Goal: Information Seeking & Learning: Learn about a topic

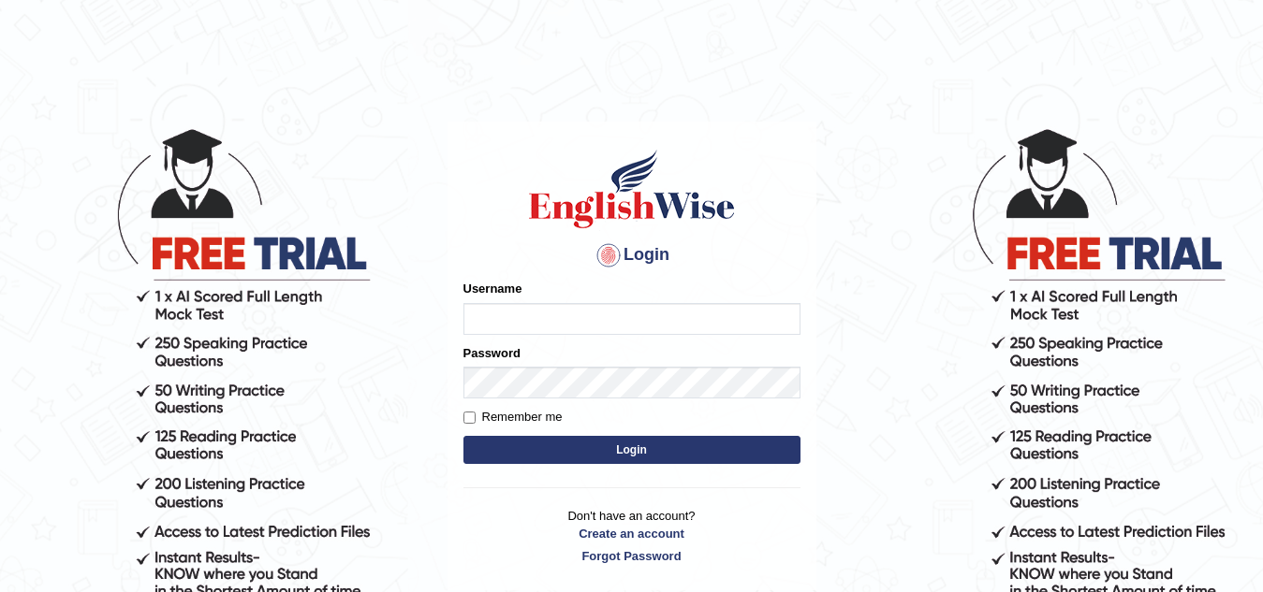
type input "Narendrasingh"
click at [651, 445] on button "Login" at bounding box center [631, 450] width 337 height 28
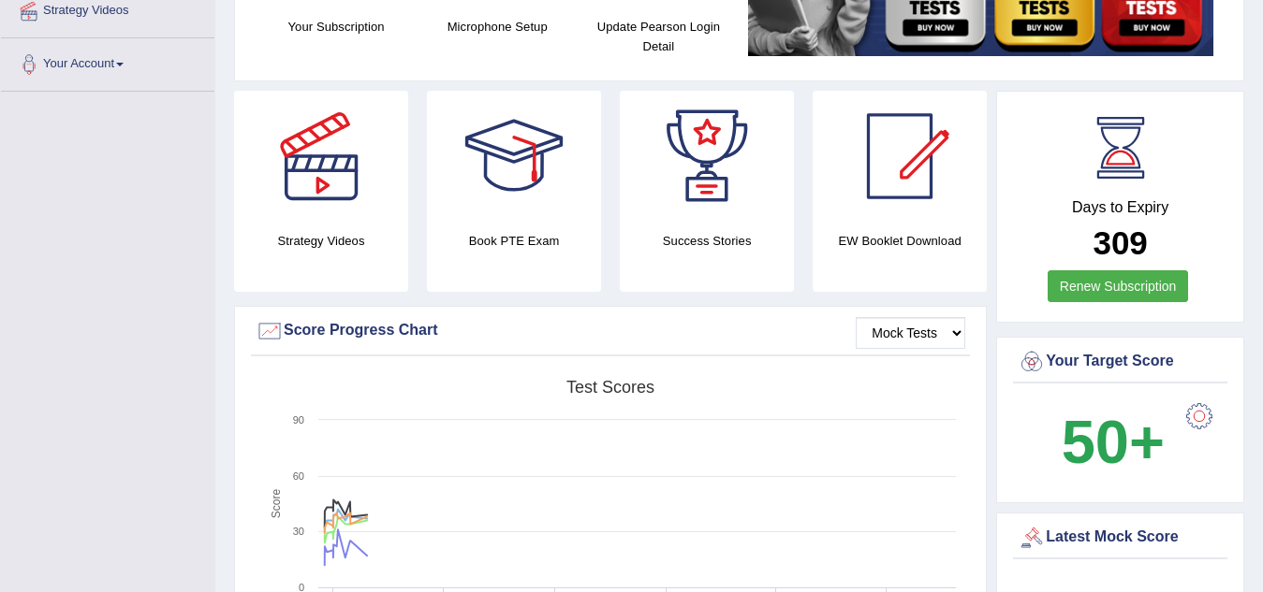
click at [1007, 444] on div "Strategy Videos Book PTE Exam Success Stories EW Booklet Download Mock Tests Sc…" at bounding box center [739, 389] width 1010 height 597
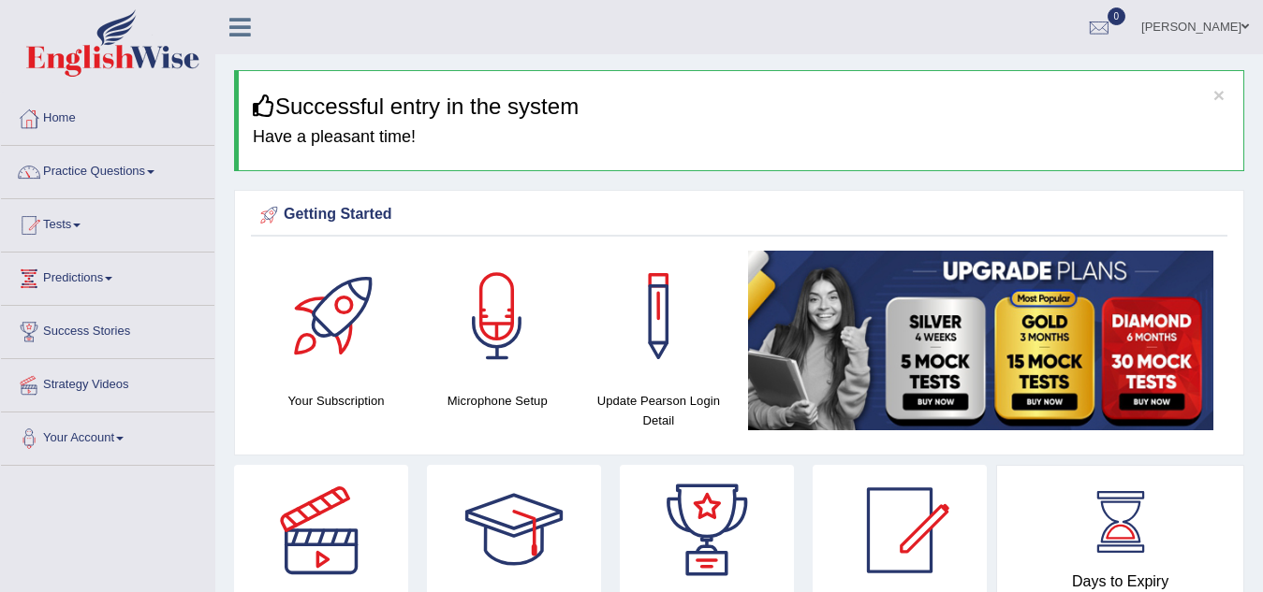
click at [154, 170] on span at bounding box center [150, 172] width 7 height 4
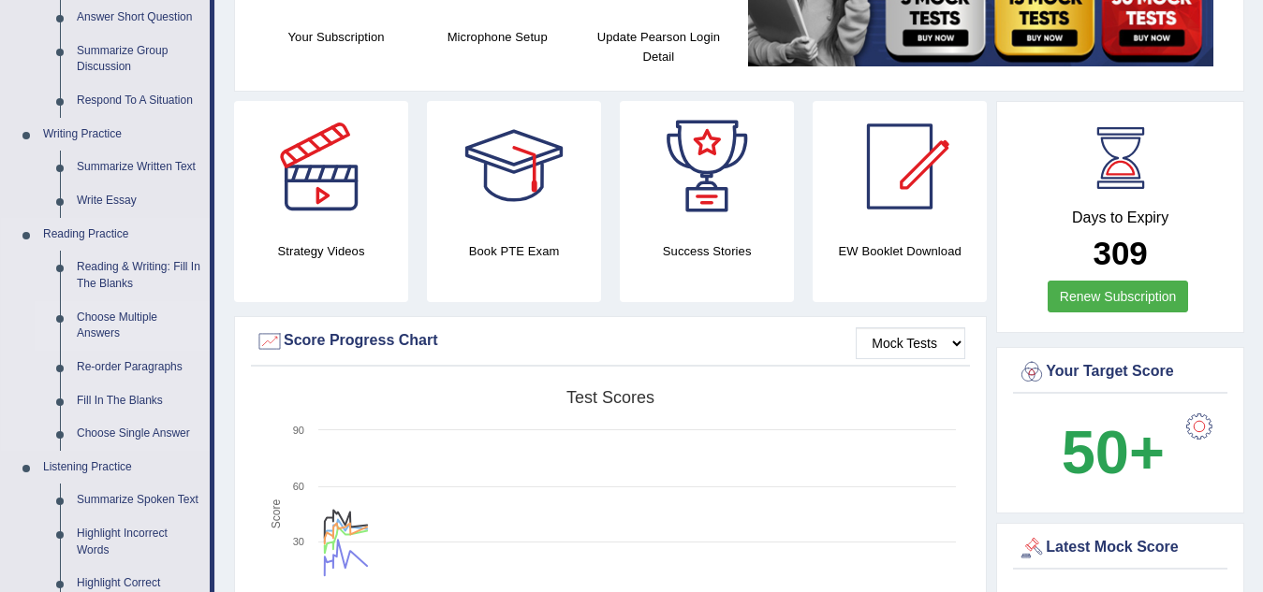
scroll to position [374, 0]
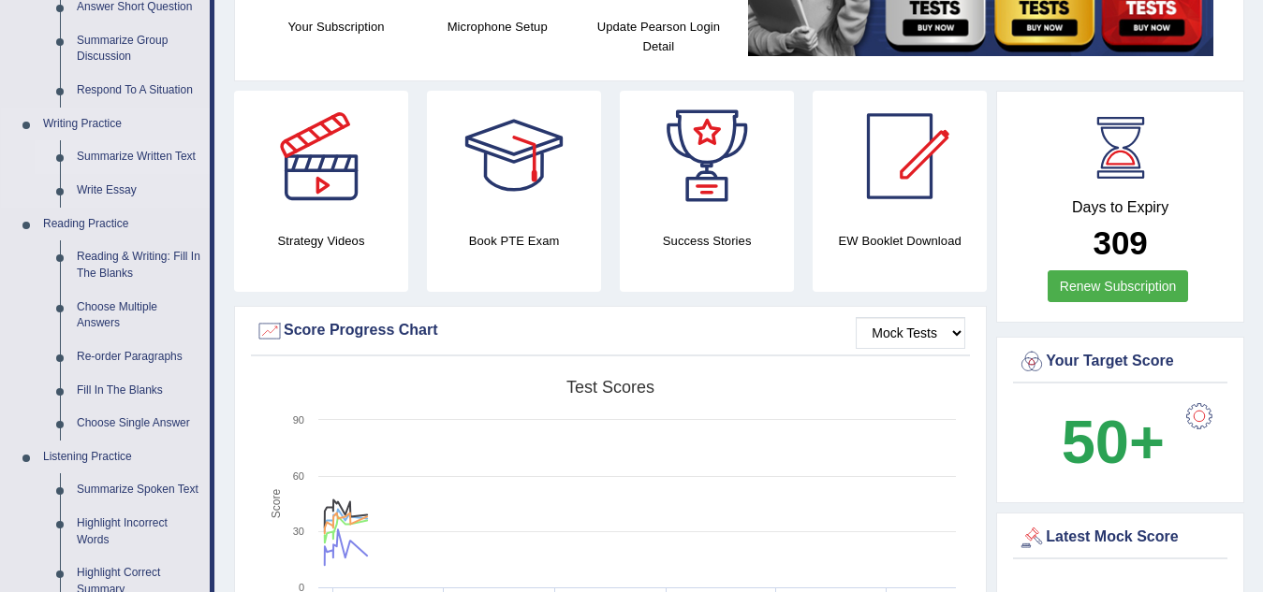
click at [135, 156] on link "Summarize Written Text" at bounding box center [138, 157] width 141 height 34
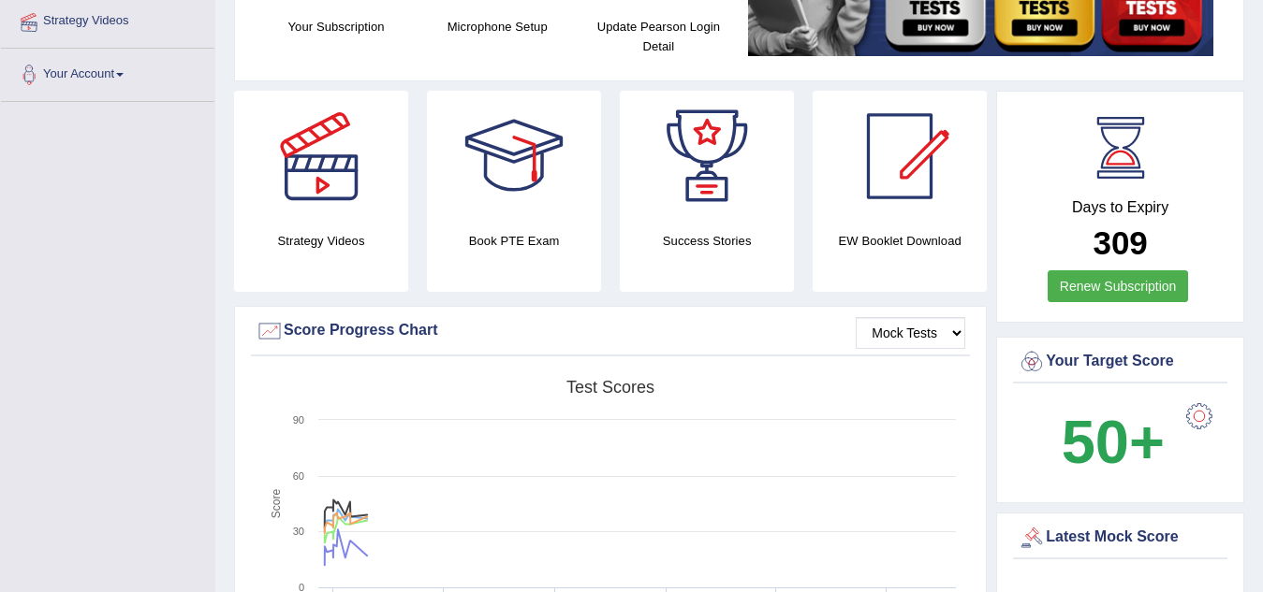
scroll to position [377, 0]
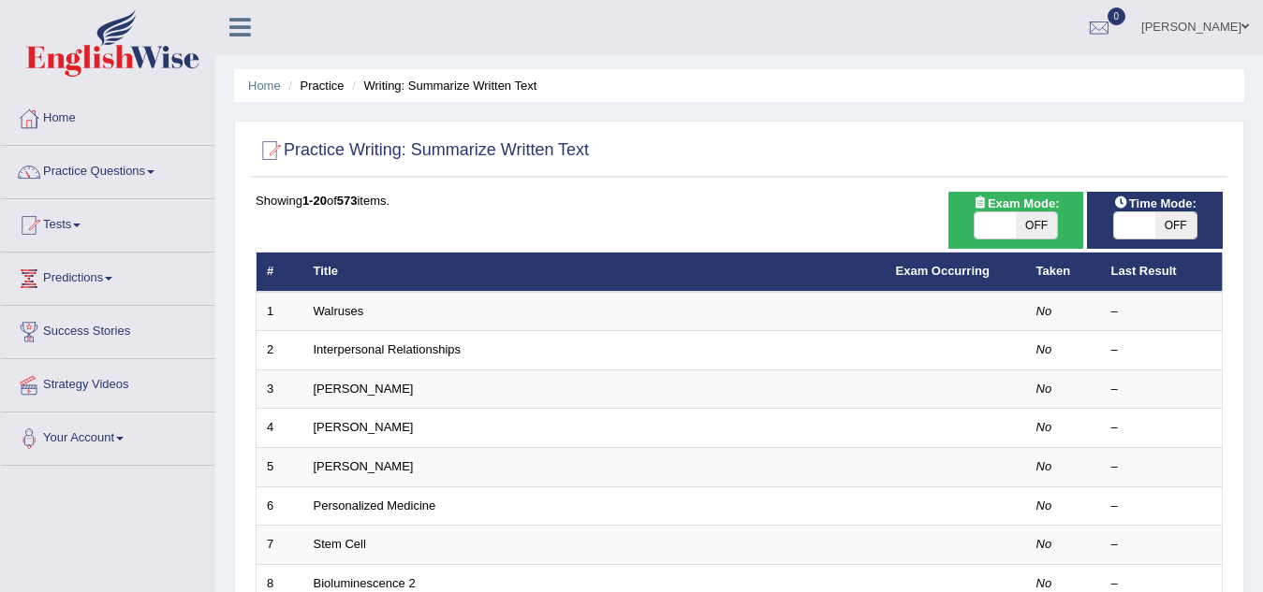
click at [1043, 219] on span "OFF" at bounding box center [1035, 225] width 41 height 26
checkbox input "true"
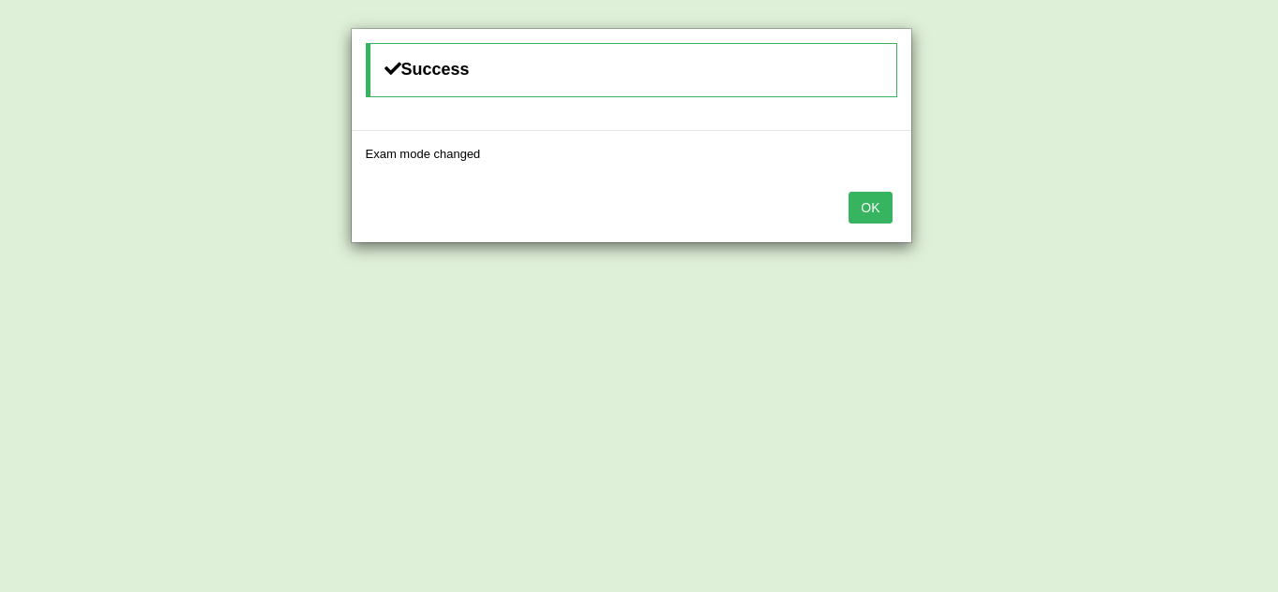
click at [868, 211] on button "OK" at bounding box center [870, 208] width 43 height 32
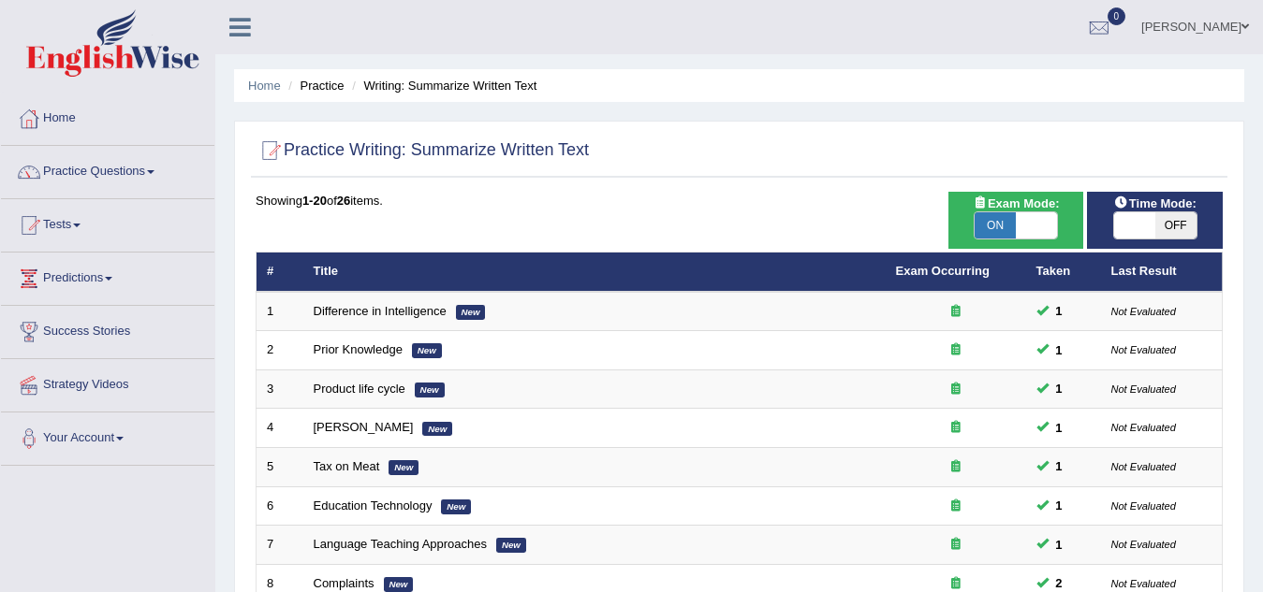
click at [1171, 222] on span "OFF" at bounding box center [1175, 225] width 41 height 26
checkbox input "true"
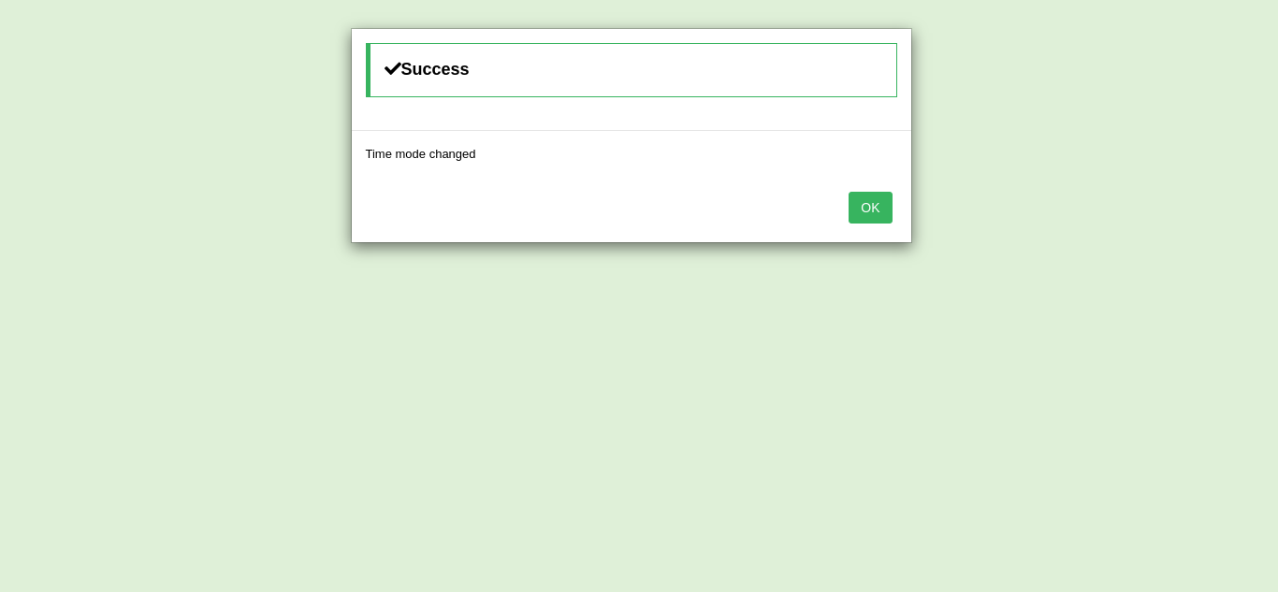
click at [870, 217] on button "OK" at bounding box center [870, 208] width 43 height 32
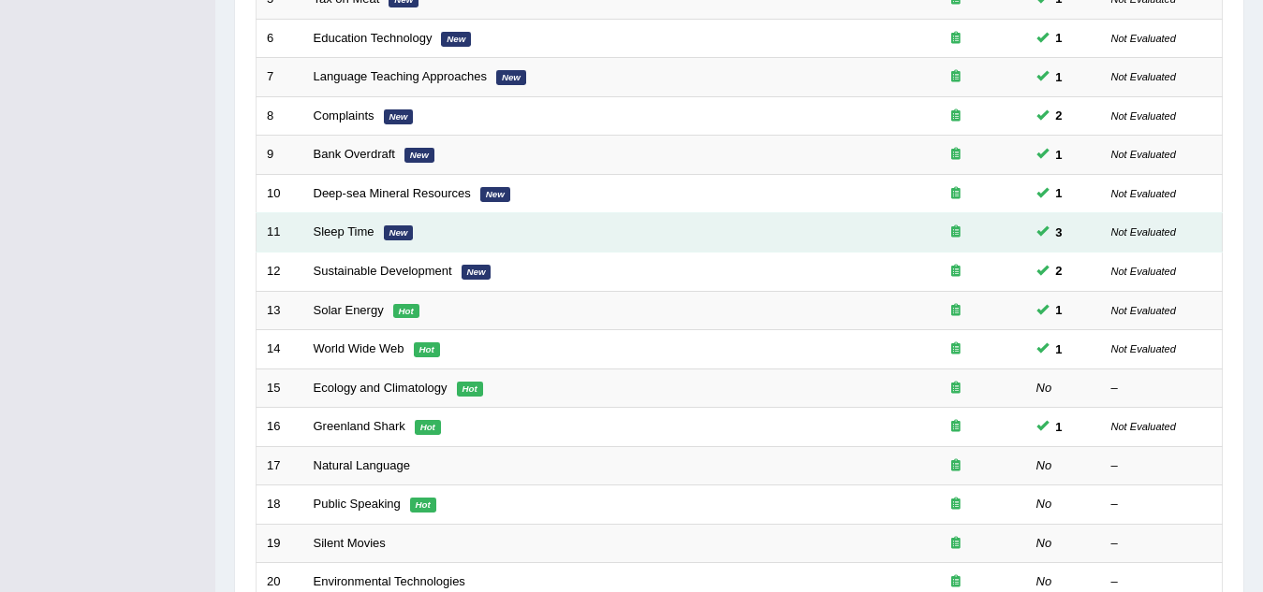
scroll to position [647, 0]
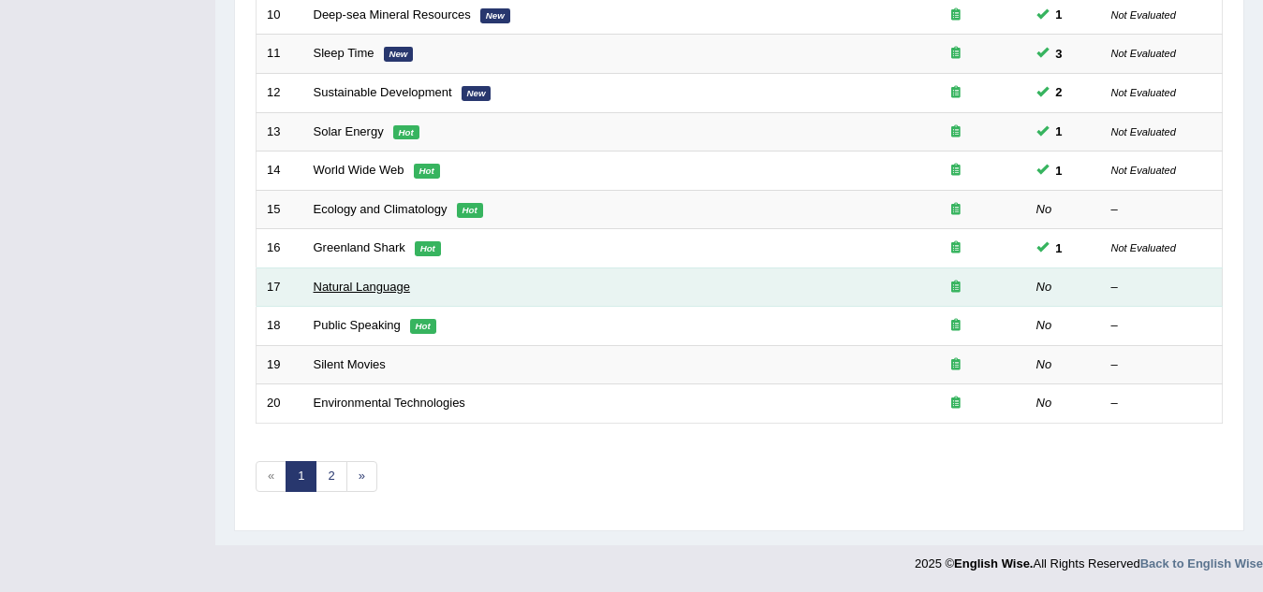
click at [352, 286] on link "Natural Language" at bounding box center [362, 287] width 96 height 14
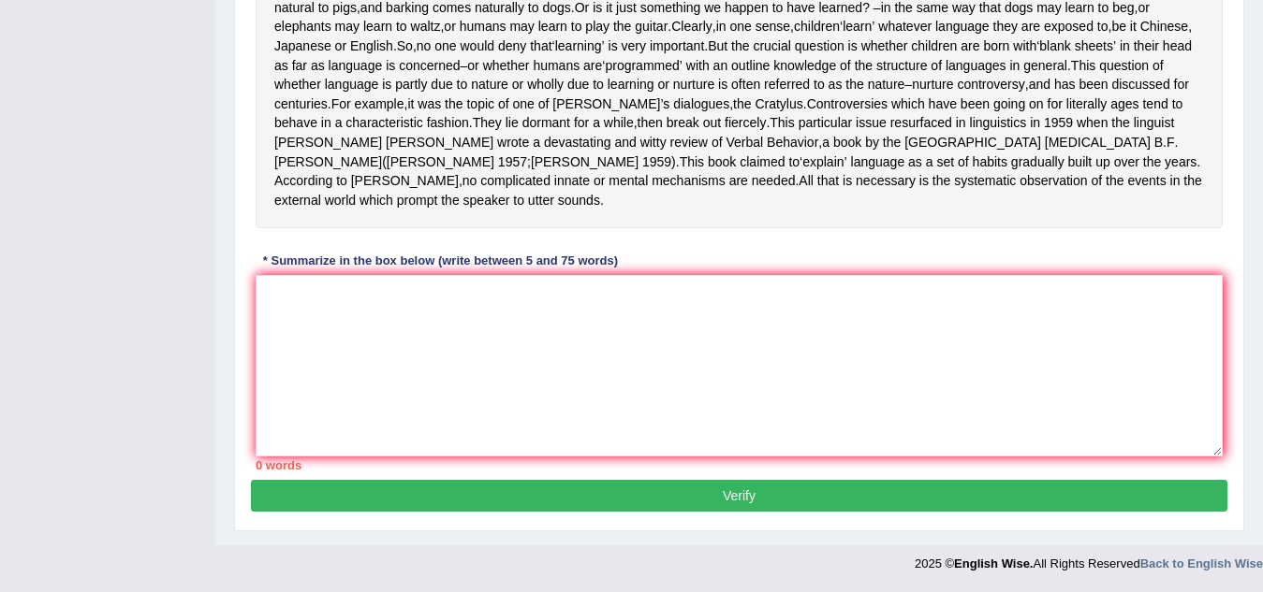
scroll to position [505, 0]
click at [286, 302] on textarea at bounding box center [739, 366] width 967 height 182
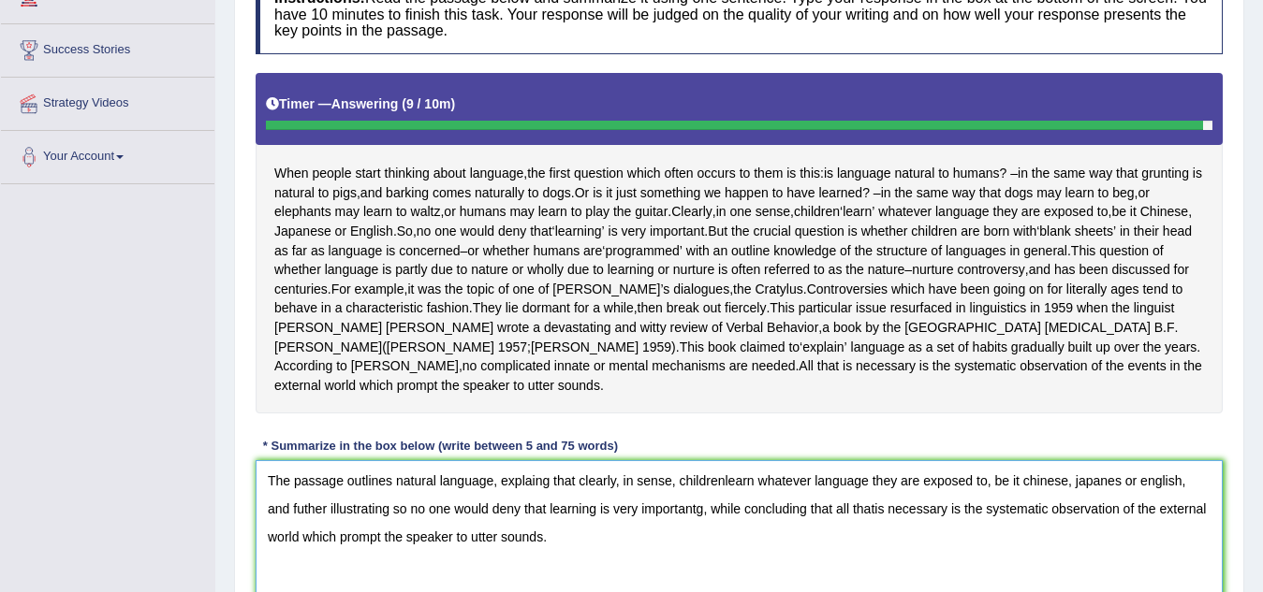
scroll to position [318, 0]
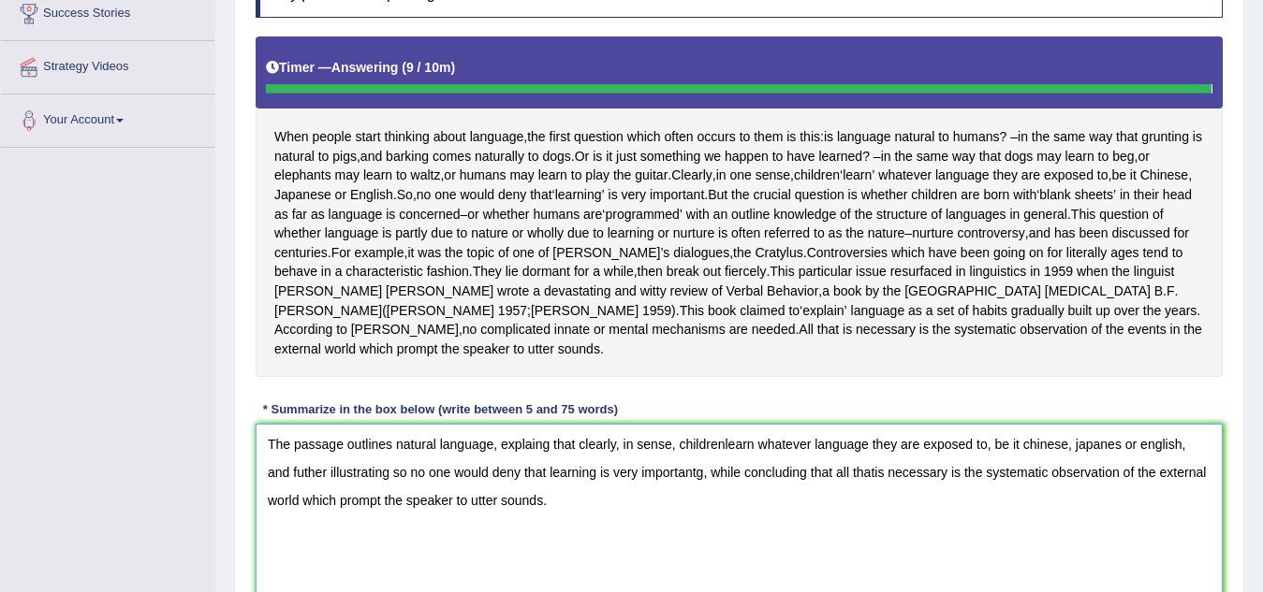
click at [1030, 483] on textarea "The passage outlines natural language, explaing that clearly, in sense, childre…" at bounding box center [739, 515] width 967 height 182
type textarea "The passage outlines natural language, explaing that clearly, in sense, childre…"
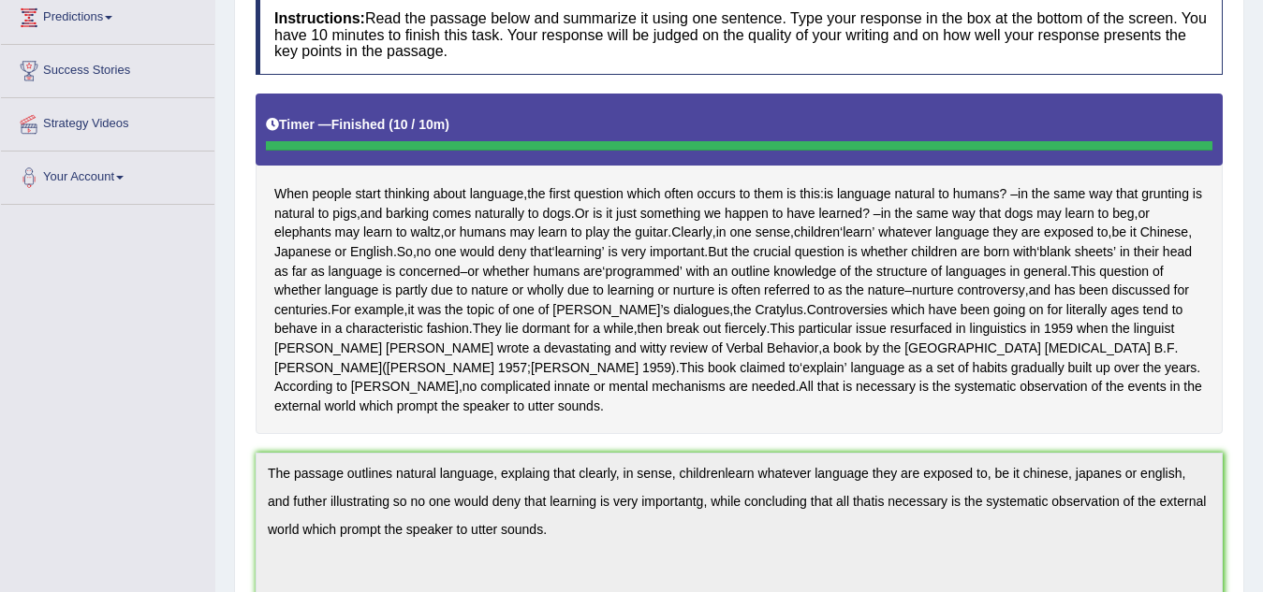
scroll to position [0, 0]
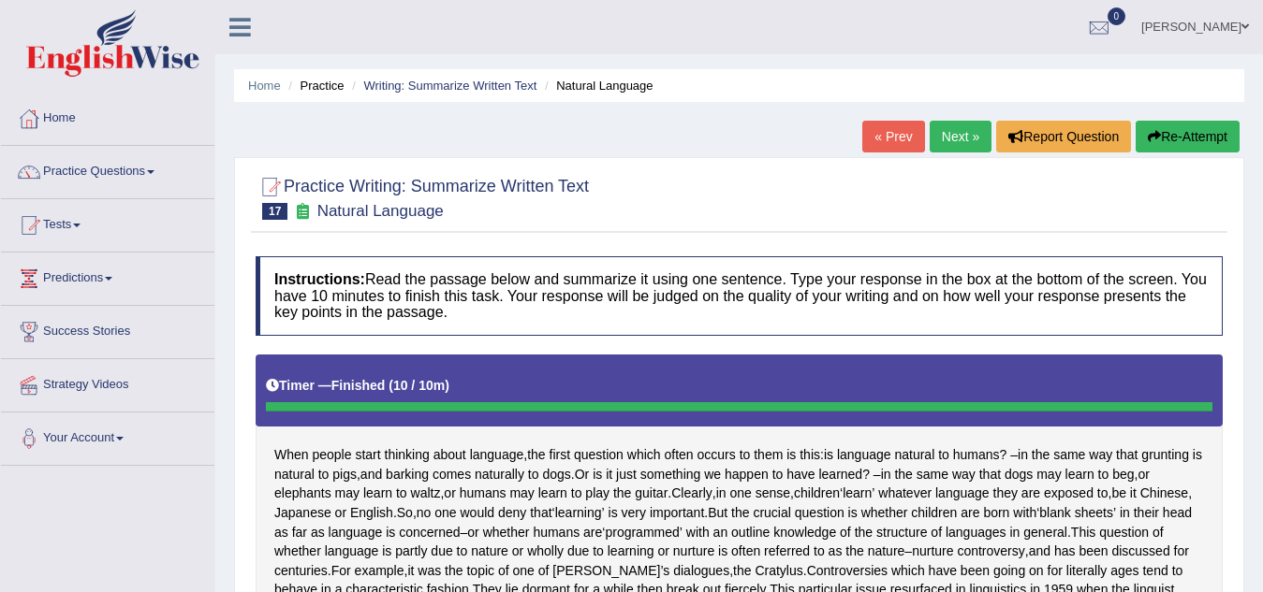
click at [1190, 141] on button "Re-Attempt" at bounding box center [1187, 137] width 104 height 32
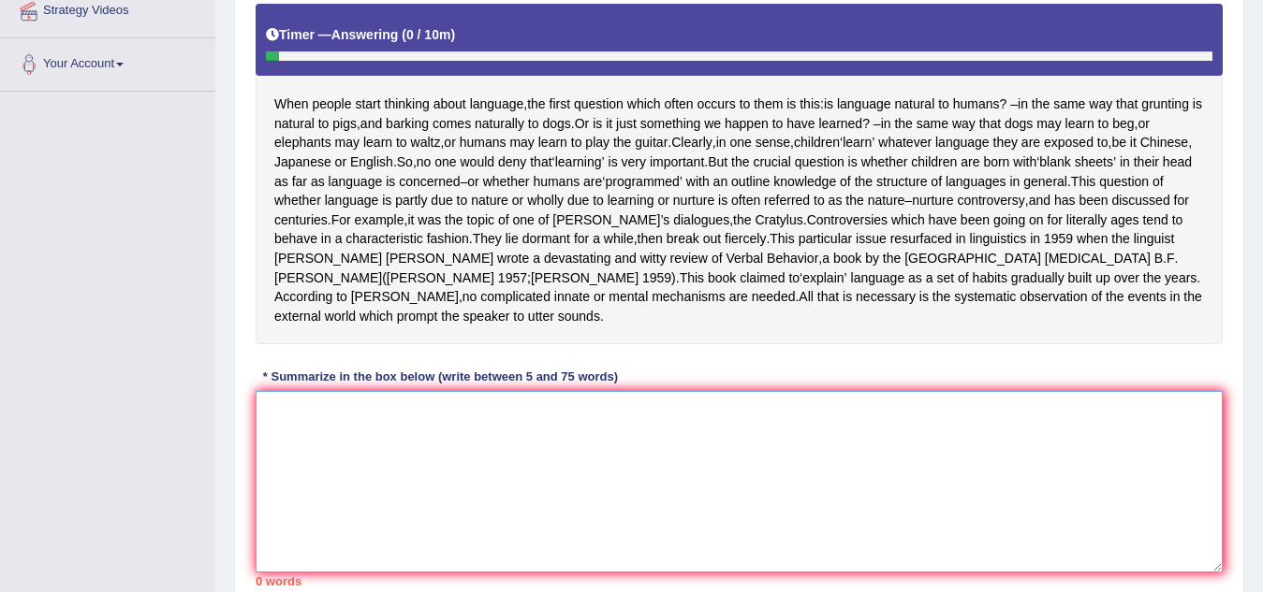
click at [398, 507] on textarea at bounding box center [739, 482] width 967 height 182
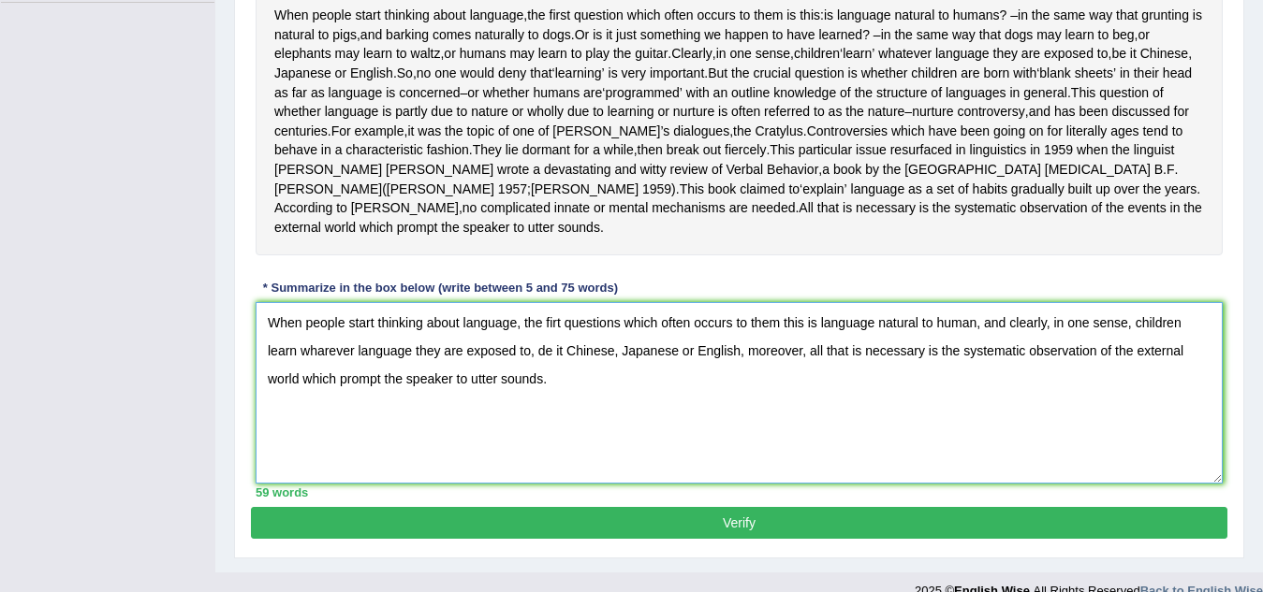
scroll to position [529, 0]
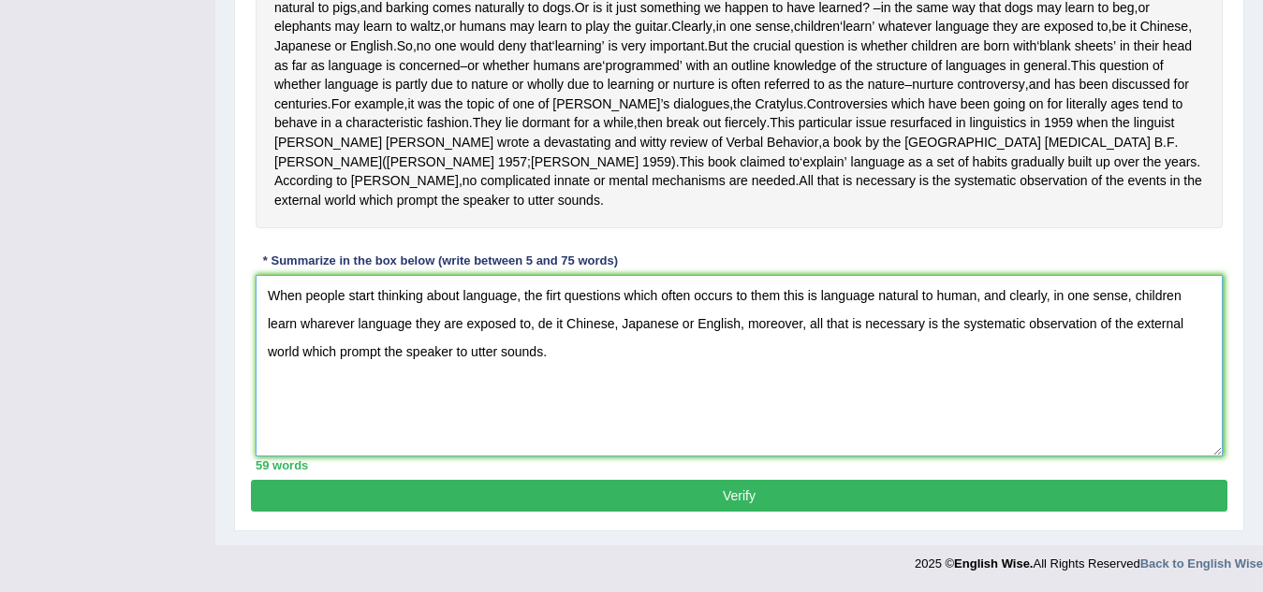
type textarea "When people start thinking about language, the firt questions which often occur…"
click at [688, 492] on button "Verify" at bounding box center [739, 496] width 976 height 32
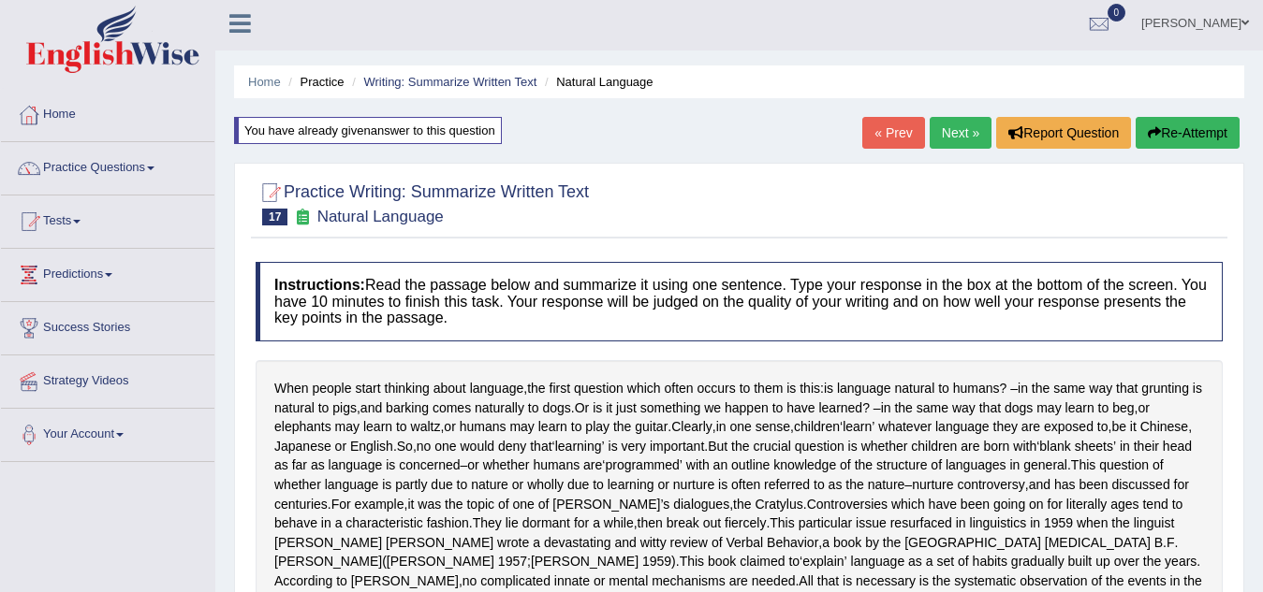
scroll to position [0, 0]
